Goal: Information Seeking & Learning: Learn about a topic

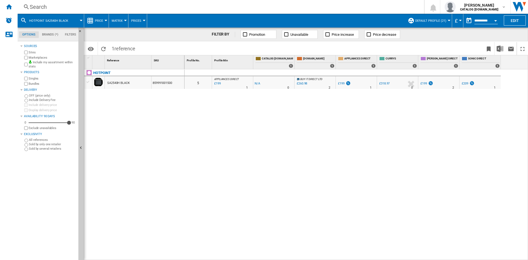
click at [44, 9] on div "Search" at bounding box center [220, 7] width 380 height 8
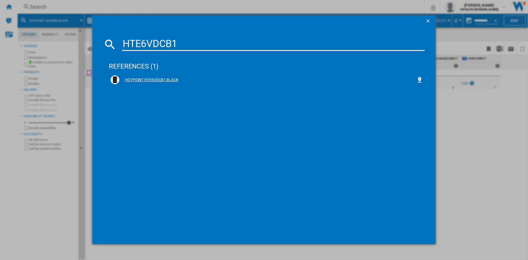
type input "HTE6VDCB1"
click at [148, 79] on div "HOTPOINT HTE6VDCB1 BLACK" at bounding box center [267, 80] width 297 height 6
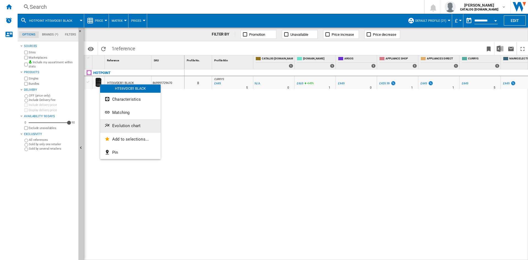
click at [129, 129] on button "Evolution chart" at bounding box center [130, 125] width 61 height 13
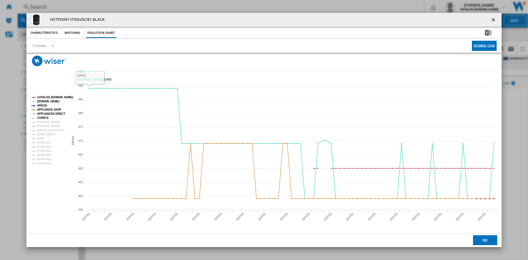
click at [42, 119] on tspan "CURRYS" at bounding box center [43, 117] width 12 height 3
drag, startPoint x: 45, startPoint y: 124, endPoint x: 46, endPoint y: 127, distance: 3.0
click at [45, 124] on g "CATALOG [DOMAIN_NAME] [DOMAIN_NAME] ARGOS APPLIANCE SHOP APPLIANCES DIRECT CURR…" at bounding box center [52, 130] width 42 height 69
click at [46, 127] on tspan "[PERSON_NAME]" at bounding box center [48, 126] width 23 height 3
drag, startPoint x: 48, startPoint y: 130, endPoint x: 48, endPoint y: 134, distance: 3.6
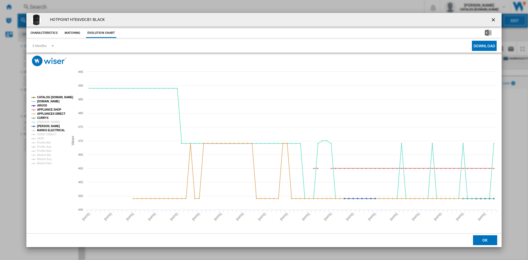
click at [48, 132] on tspan "MARKS ELECTRICAL" at bounding box center [51, 130] width 28 height 3
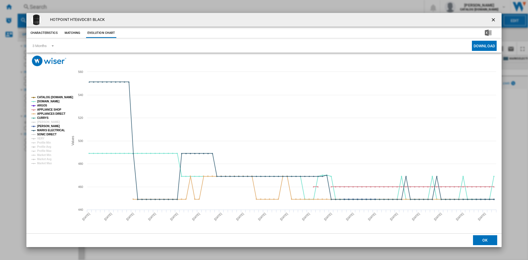
click at [48, 134] on tspan "SONIC DIRECT" at bounding box center [46, 134] width 19 height 3
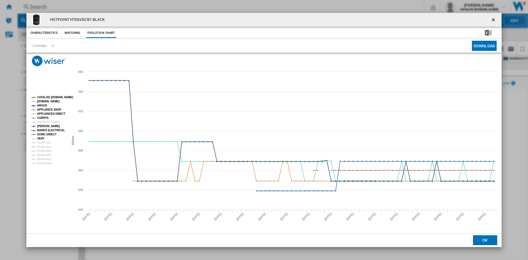
click at [42, 138] on tspan "VERY" at bounding box center [40, 138] width 7 height 3
click at [44, 121] on tspan "[PERSON_NAME]" at bounding box center [48, 122] width 23 height 3
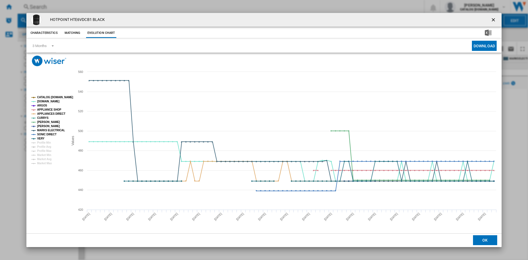
drag, startPoint x: 494, startPoint y: 18, endPoint x: 341, endPoint y: 20, distance: 152.4
click at [494, 18] on ng-md-icon "getI18NText('BUTTONS.CLOSE_DIALOG')" at bounding box center [494, 20] width 7 height 7
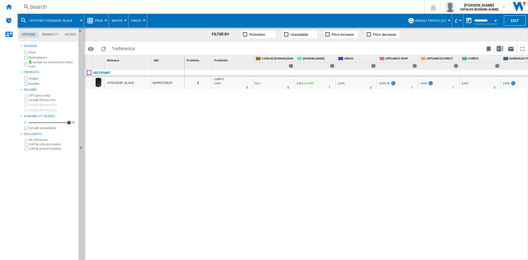
click at [42, 11] on div "Search Search 0 [PERSON_NAME] CATALOG [DOMAIN_NAME] CATALOG [DOMAIN_NAME] My se…" at bounding box center [273, 7] width 511 height 14
click at [45, 8] on div "Search" at bounding box center [220, 7] width 380 height 8
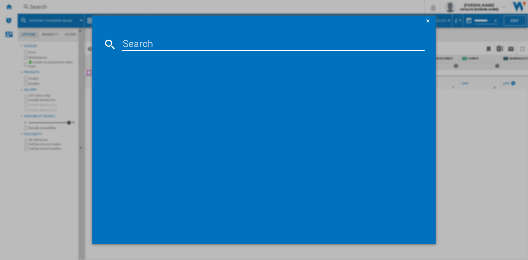
click at [142, 45] on input at bounding box center [273, 44] width 303 height 13
type input "HTE6VDCW"
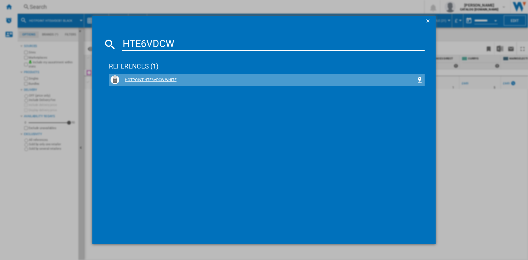
click at [158, 79] on div "HOTPOINT HTE6VDCW WHITE" at bounding box center [267, 80] width 297 height 6
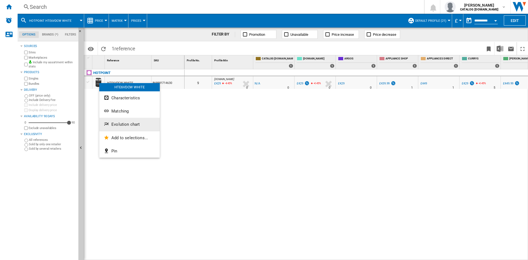
click at [132, 125] on span "Evolution chart" at bounding box center [125, 124] width 28 height 5
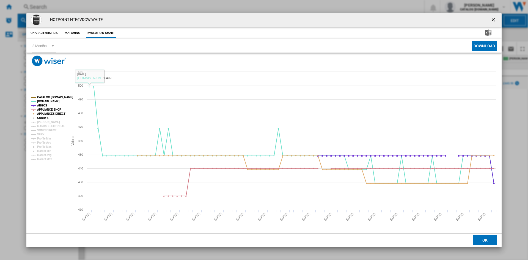
click at [44, 117] on tspan "CURRYS" at bounding box center [43, 117] width 12 height 3
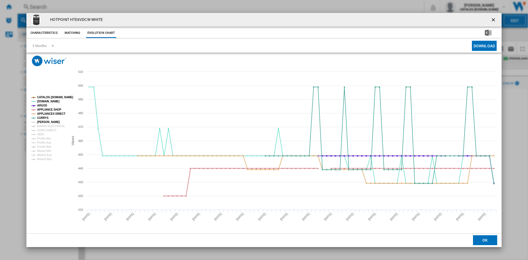
click at [47, 122] on tspan "[PERSON_NAME]" at bounding box center [48, 122] width 23 height 3
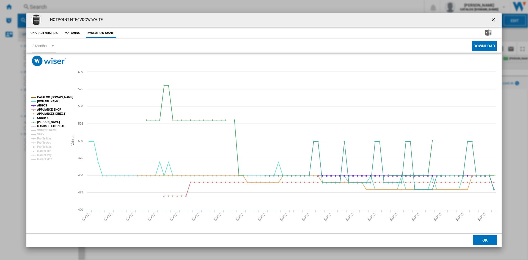
click at [45, 126] on tspan "MARKS ELECTRICAL" at bounding box center [51, 126] width 28 height 3
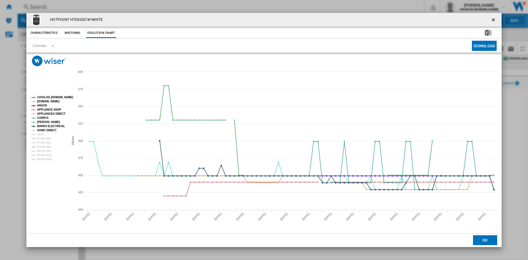
click at [45, 130] on tspan "SONIC DIRECT" at bounding box center [46, 130] width 19 height 3
click at [43, 134] on tspan "VERY" at bounding box center [40, 134] width 7 height 3
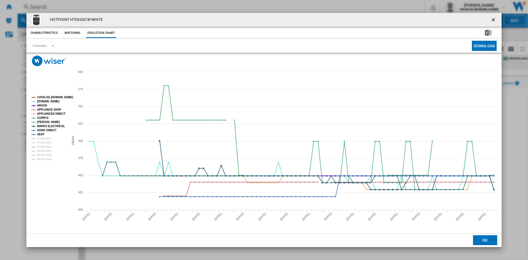
drag, startPoint x: 494, startPoint y: 20, endPoint x: 445, endPoint y: 20, distance: 49.0
click at [494, 20] on ng-md-icon "getI18NText('BUTTONS.CLOSE_DIALOG')" at bounding box center [494, 20] width 7 height 7
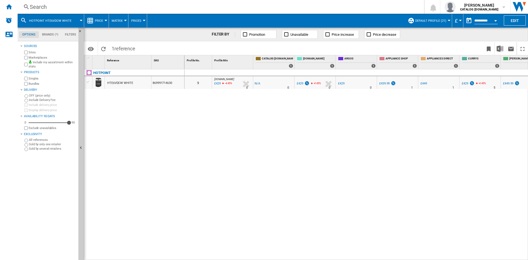
click at [41, 8] on div "Search" at bounding box center [220, 7] width 380 height 8
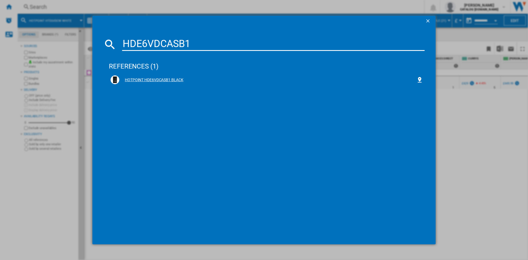
type input "HDE6VDCASB1"
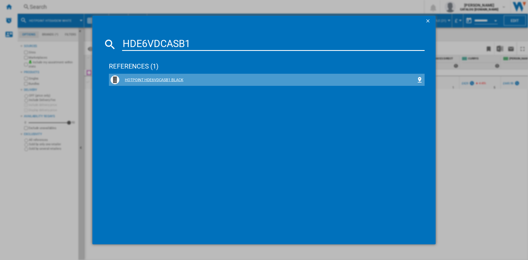
drag, startPoint x: 149, startPoint y: 82, endPoint x: 152, endPoint y: 83, distance: 3.1
click at [149, 82] on div "HOTPOINT HDE6VDCASB1 BLACK" at bounding box center [267, 80] width 297 height 6
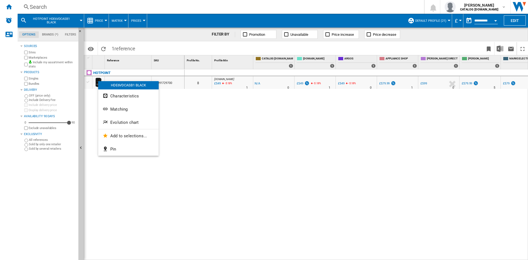
click at [128, 125] on button "Evolution chart" at bounding box center [128, 122] width 61 height 13
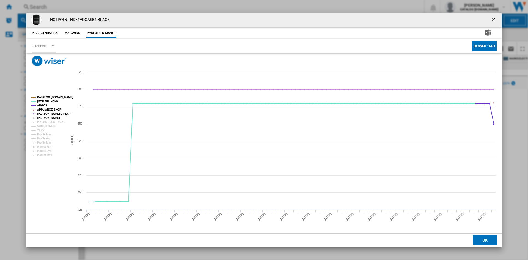
click at [46, 117] on tspan "[PERSON_NAME]" at bounding box center [48, 117] width 23 height 3
click at [50, 121] on tspan "MARKS ELECTRICAL" at bounding box center [51, 122] width 28 height 3
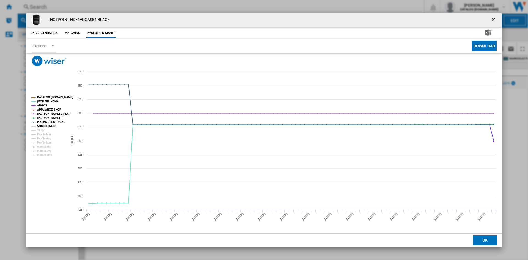
drag, startPoint x: 50, startPoint y: 126, endPoint x: 46, endPoint y: 130, distance: 5.4
click at [49, 127] on tspan "SONIC DIRECT" at bounding box center [46, 126] width 19 height 3
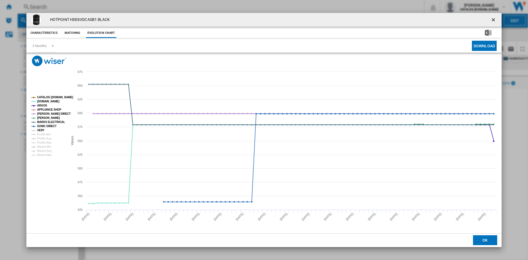
click at [40, 130] on tspan "VERY" at bounding box center [40, 130] width 7 height 3
drag, startPoint x: 493, startPoint y: 20, endPoint x: 488, endPoint y: 22, distance: 5.4
click at [493, 20] on ng-md-icon "getI18NText('BUTTONS.CLOSE_DIALOG')" at bounding box center [494, 20] width 7 height 7
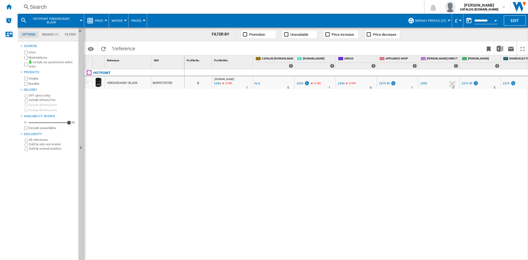
click at [31, 9] on div "Search" at bounding box center [220, 7] width 380 height 8
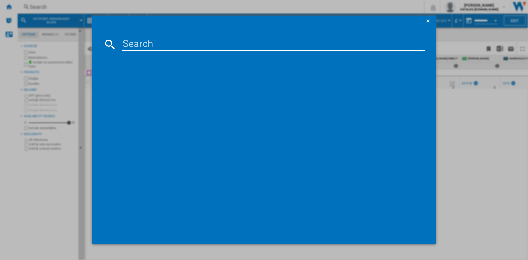
click at [132, 42] on input at bounding box center [273, 44] width 303 height 13
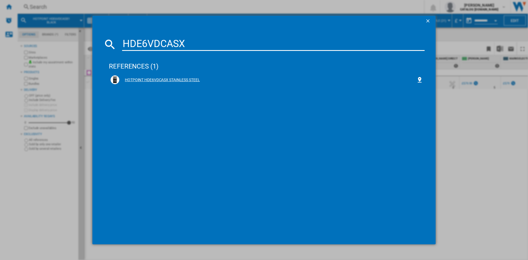
type input "HDE6VDCASX"
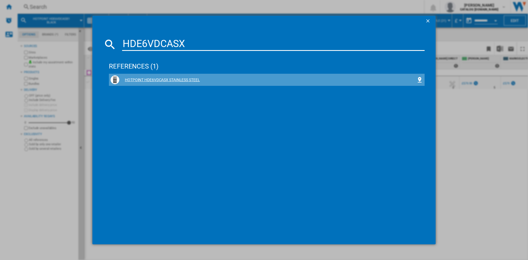
click at [162, 80] on div "HOTPOINT HDE6VDCASX STAINLESS STEEL" at bounding box center [267, 80] width 297 height 6
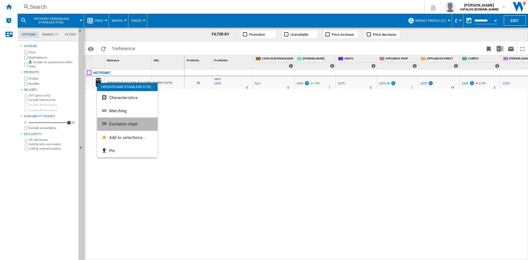
drag, startPoint x: 128, startPoint y: 120, endPoint x: 130, endPoint y: 123, distance: 4.0
click at [130, 123] on button "Evolution chart" at bounding box center [127, 123] width 61 height 13
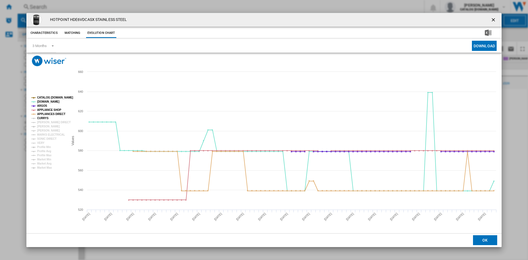
click at [40, 118] on tspan "CURRYS" at bounding box center [43, 118] width 12 height 3
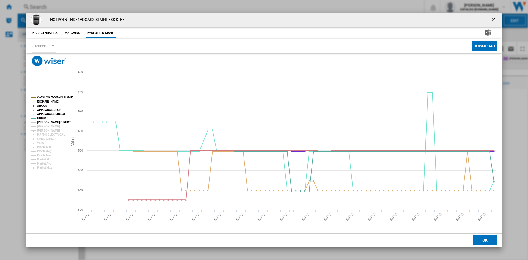
click at [46, 122] on tspan "[PERSON_NAME] DIRECT" at bounding box center [54, 122] width 34 height 3
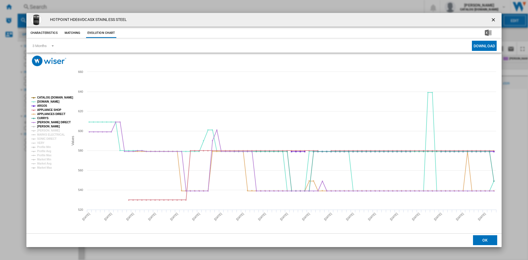
click at [44, 126] on tspan "[PERSON_NAME]" at bounding box center [48, 126] width 23 height 3
drag, startPoint x: 45, startPoint y: 129, endPoint x: 45, endPoint y: 135, distance: 6.1
click at [45, 129] on tspan "[PERSON_NAME]" at bounding box center [48, 130] width 23 height 3
click at [45, 137] on g "CATALOG [DOMAIN_NAME] [DOMAIN_NAME] ARGOS APPLIANCE SHOP APPLIANCES DIRECT CURR…" at bounding box center [52, 132] width 42 height 73
click at [44, 140] on tspan "SONIC DIRECT" at bounding box center [46, 138] width 19 height 3
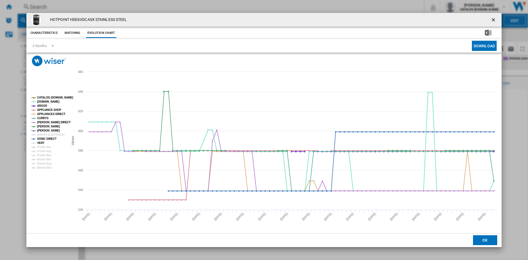
click at [40, 142] on tspan "VERY" at bounding box center [40, 142] width 7 height 3
click at [46, 134] on tspan "MARKS ELECTRICAL" at bounding box center [51, 134] width 28 height 3
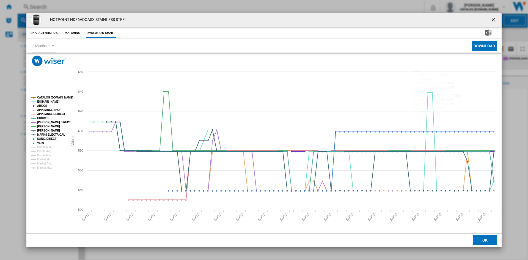
drag, startPoint x: 493, startPoint y: 20, endPoint x: 429, endPoint y: 21, distance: 64.1
click at [493, 20] on ng-md-icon "getI18NText('BUTTONS.CLOSE_DIALOG')" at bounding box center [494, 20] width 7 height 7
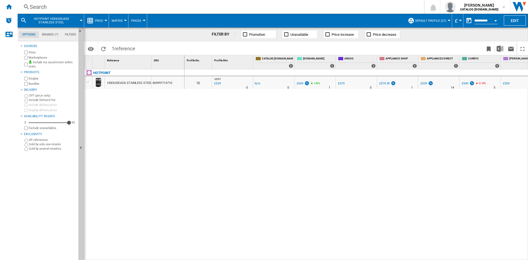
click at [32, 4] on div "Search" at bounding box center [220, 7] width 380 height 8
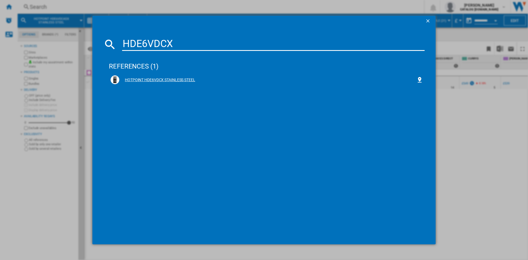
type input "HDE6VDCX"
click at [162, 80] on div "HOTPOINT HDE6VDCX STAINLESS STEEL" at bounding box center [267, 80] width 297 height 6
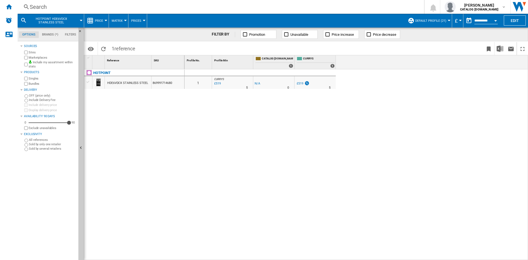
click at [39, 8] on div "Search" at bounding box center [220, 7] width 380 height 8
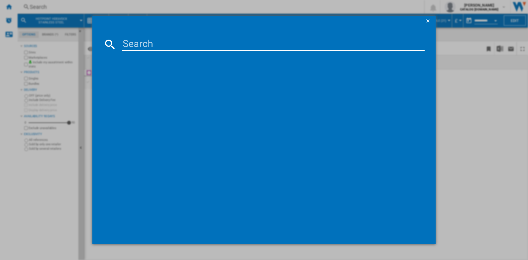
click at [135, 42] on input at bounding box center [273, 44] width 303 height 13
type input "HDE6VDW"
click at [156, 79] on div "HOTPOINT HDE6VDW WHITE" at bounding box center [267, 80] width 297 height 6
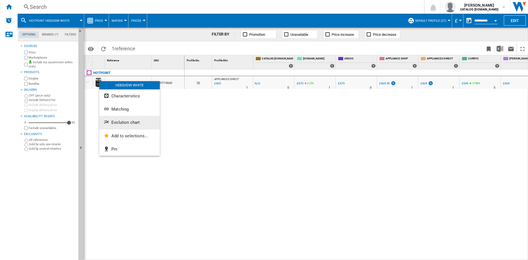
click at [132, 124] on span "Evolution chart" at bounding box center [125, 122] width 28 height 5
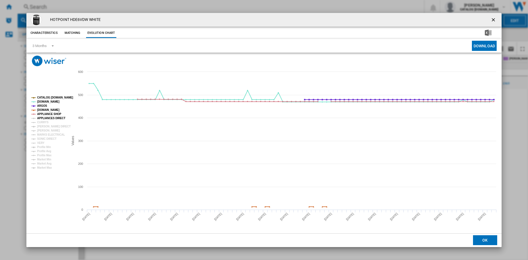
click at [49, 119] on tspan "APPLIANCES DIRECT" at bounding box center [51, 118] width 28 height 3
click at [42, 122] on tspan "CURRYS" at bounding box center [43, 122] width 12 height 3
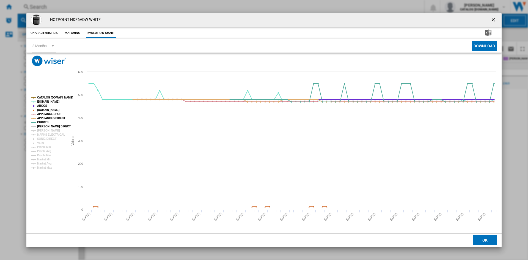
click at [45, 127] on tspan "[PERSON_NAME] DIRECT" at bounding box center [54, 126] width 34 height 3
click at [42, 132] on tspan "[PERSON_NAME]" at bounding box center [48, 130] width 23 height 3
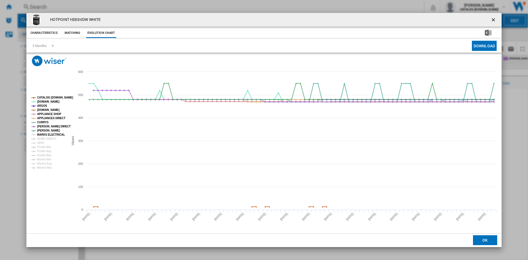
drag, startPoint x: 46, startPoint y: 135, endPoint x: 44, endPoint y: 138, distance: 4.1
click at [46, 135] on tspan "MARKS ELECTRICAL" at bounding box center [51, 134] width 28 height 3
click at [44, 139] on tspan "SONIC DIRECT" at bounding box center [46, 138] width 19 height 3
drag, startPoint x: 42, startPoint y: 143, endPoint x: 49, endPoint y: 141, distance: 7.5
click at [43, 143] on tspan "VERY" at bounding box center [40, 142] width 7 height 3
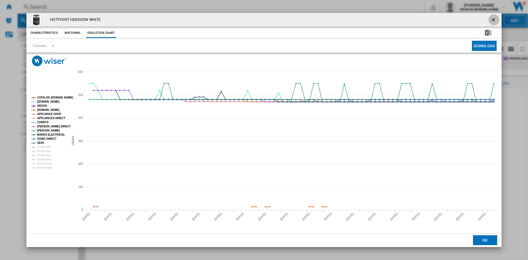
drag, startPoint x: 494, startPoint y: 20, endPoint x: 348, endPoint y: 20, distance: 145.8
click at [493, 20] on ng-md-icon "getI18NText('BUTTONS.CLOSE_DIALOG')" at bounding box center [494, 20] width 7 height 7
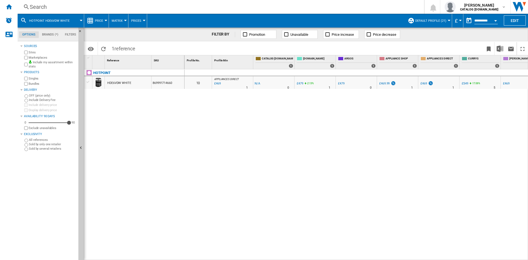
click at [46, 5] on div "Search" at bounding box center [220, 7] width 380 height 8
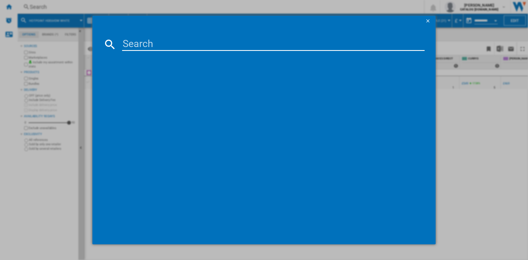
click at [145, 44] on input at bounding box center [273, 44] width 303 height 13
type input "HDG6GDCB1"
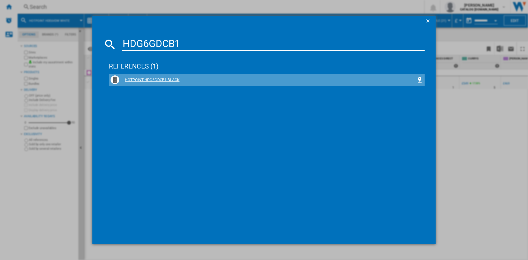
click at [147, 75] on div "HOTPOINT HDG6GDCB1 BLACK" at bounding box center [267, 80] width 316 height 12
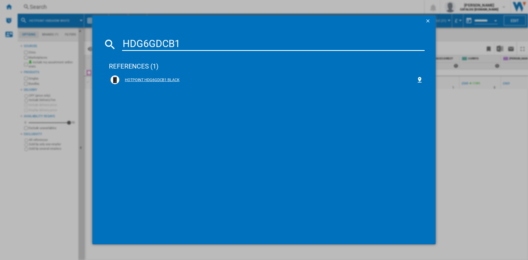
click at [158, 81] on div "HOTPOINT HDG6GDCB1 BLACK" at bounding box center [267, 80] width 297 height 6
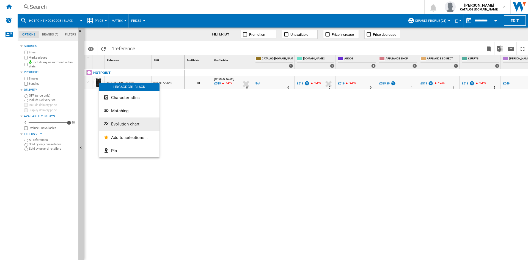
click at [127, 124] on span "Evolution chart" at bounding box center [125, 124] width 28 height 5
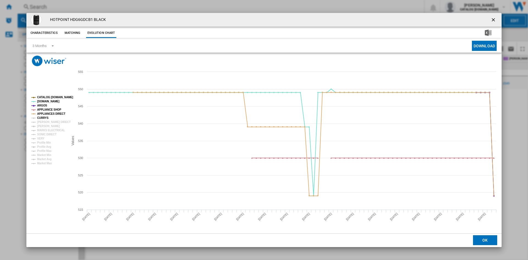
click at [43, 118] on tspan "CURRYS" at bounding box center [43, 117] width 12 height 3
click at [45, 123] on tspan "[PERSON_NAME] DIRECT" at bounding box center [54, 122] width 34 height 3
click at [45, 126] on tspan "[PERSON_NAME]" at bounding box center [48, 126] width 23 height 3
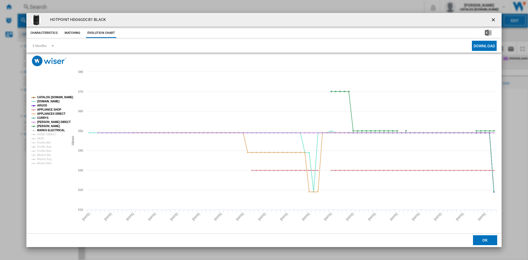
drag, startPoint x: 45, startPoint y: 130, endPoint x: 45, endPoint y: 133, distance: 2.8
click at [45, 131] on tspan "MARKS ELECTRICAL" at bounding box center [51, 130] width 28 height 3
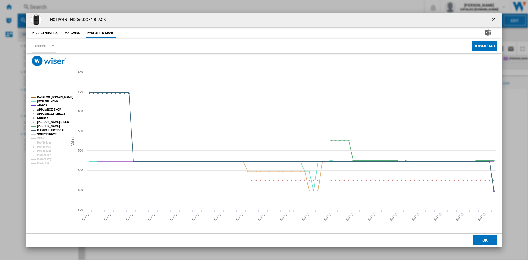
click at [45, 134] on tspan "SONIC DIRECT" at bounding box center [46, 134] width 19 height 3
click at [40, 138] on tspan "VERY" at bounding box center [40, 138] width 7 height 3
click at [496, 21] on ng-md-icon "getI18NText('BUTTONS.CLOSE_DIALOG')" at bounding box center [494, 20] width 7 height 7
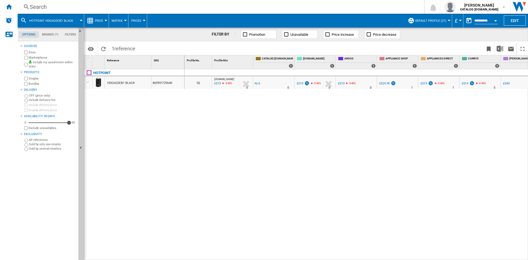
click at [35, 5] on div "Search" at bounding box center [220, 7] width 380 height 8
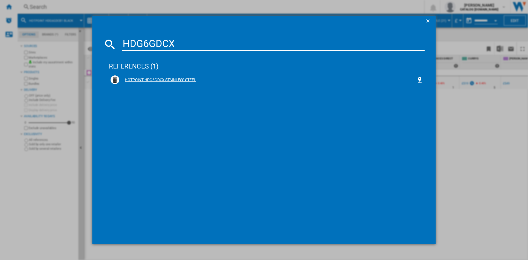
type input "HDG6GDCX"
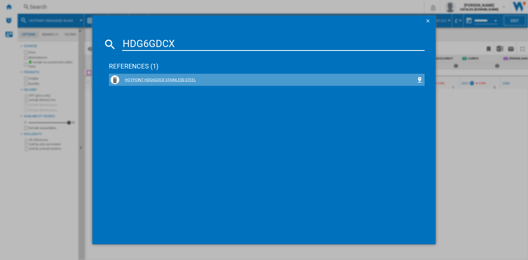
click at [155, 80] on div "HOTPOINT HDG6GDCX STAINLESS STEEL" at bounding box center [267, 80] width 297 height 6
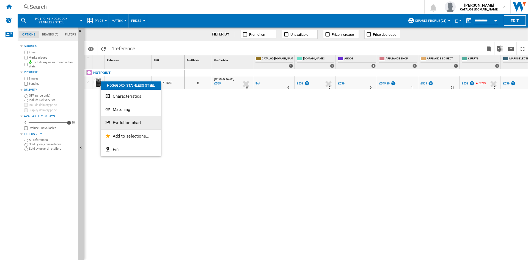
click at [122, 122] on span "Evolution chart" at bounding box center [127, 122] width 28 height 5
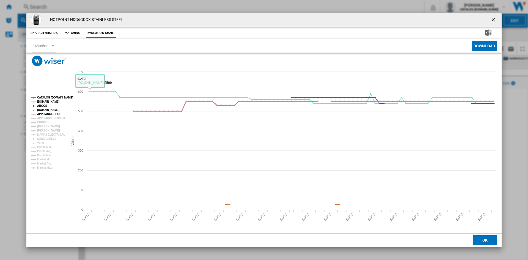
click at [44, 115] on tspan "APPLIANCE SHOP" at bounding box center [49, 114] width 24 height 3
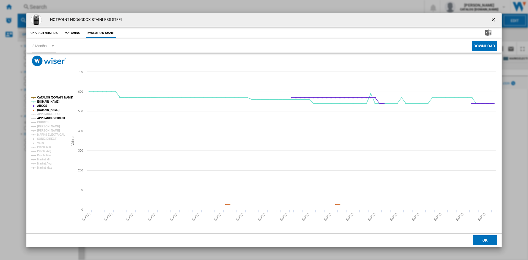
click at [43, 119] on tspan "APPLIANCES DIRECT" at bounding box center [51, 118] width 28 height 3
drag, startPoint x: 43, startPoint y: 113, endPoint x: 41, endPoint y: 116, distance: 3.6
click at [43, 113] on tspan "APPLIANCE SHOP" at bounding box center [49, 114] width 24 height 3
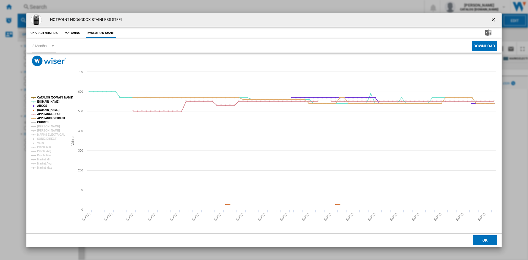
drag, startPoint x: 41, startPoint y: 123, endPoint x: 42, endPoint y: 127, distance: 3.9
click at [41, 123] on tspan "CURRYS" at bounding box center [43, 122] width 12 height 3
drag, startPoint x: 42, startPoint y: 127, endPoint x: 43, endPoint y: 131, distance: 4.2
click at [42, 128] on tspan "[PERSON_NAME]" at bounding box center [48, 126] width 23 height 3
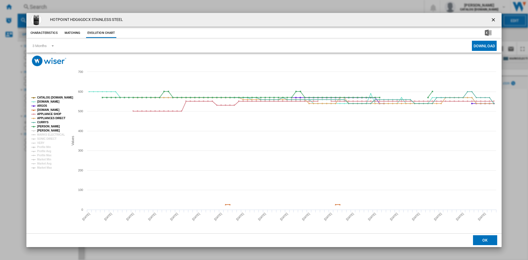
click at [43, 132] on tspan "[PERSON_NAME]" at bounding box center [48, 130] width 23 height 3
click at [43, 136] on tspan "MARKS ELECTRICAL" at bounding box center [51, 134] width 28 height 3
click at [42, 140] on tspan "SONIC DIRECT" at bounding box center [46, 138] width 19 height 3
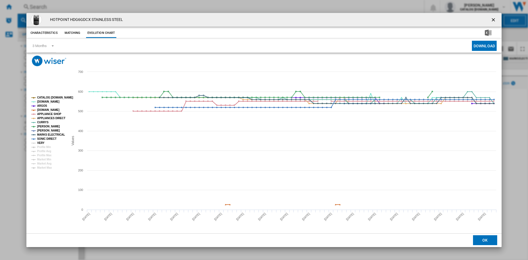
click at [41, 144] on tspan "VERY" at bounding box center [40, 142] width 7 height 3
drag, startPoint x: 494, startPoint y: 19, endPoint x: 477, endPoint y: 23, distance: 17.6
click at [494, 19] on ng-md-icon "getI18NText('BUTTONS.CLOSE_DIALOG')" at bounding box center [494, 20] width 7 height 7
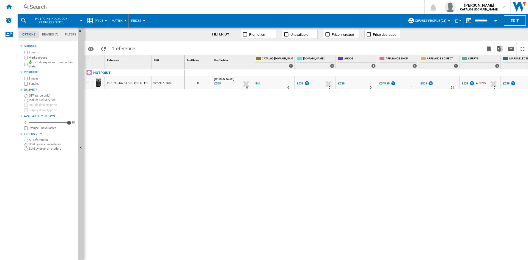
drag, startPoint x: 223, startPoint y: 138, endPoint x: 221, endPoint y: 136, distance: 3.0
click at [222, 138] on div "0 8 [DOMAIN_NAME] : AO -1.0 % £539 % N/A 0 [DOMAIN_NAME] : AO -1.0 % -£1 % N/A" at bounding box center [357, 164] width 344 height 191
